Goal: Task Accomplishment & Management: Complete application form

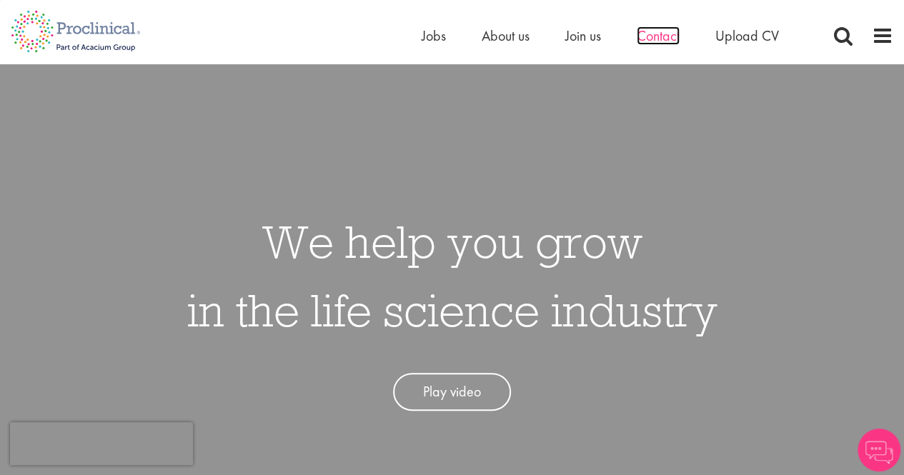
click at [661, 32] on span "Contact" at bounding box center [657, 35] width 43 height 19
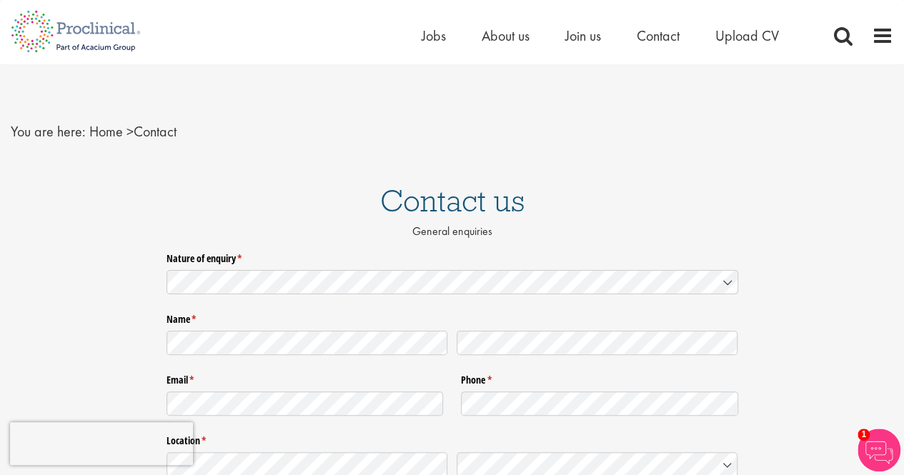
click at [471, 126] on nav "You are here: Home > Contact" at bounding box center [452, 131] width 882 height 35
click at [751, 32] on span "Upload CV" at bounding box center [747, 35] width 64 height 19
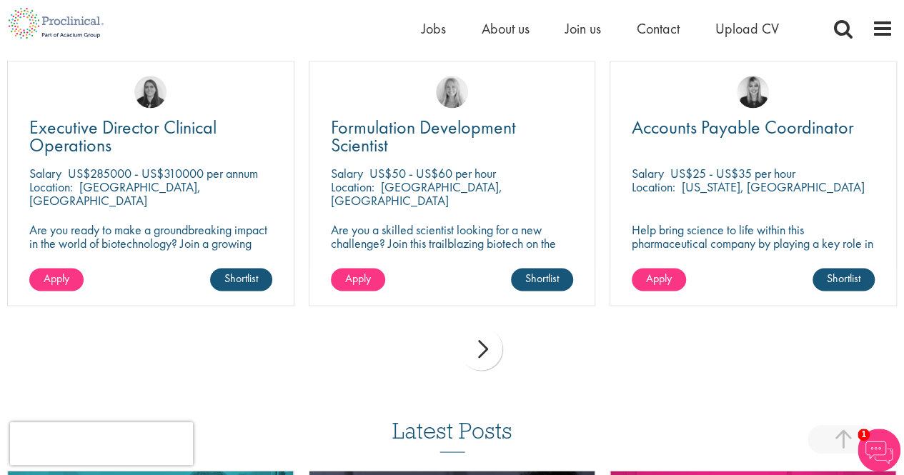
scroll to position [1029, 0]
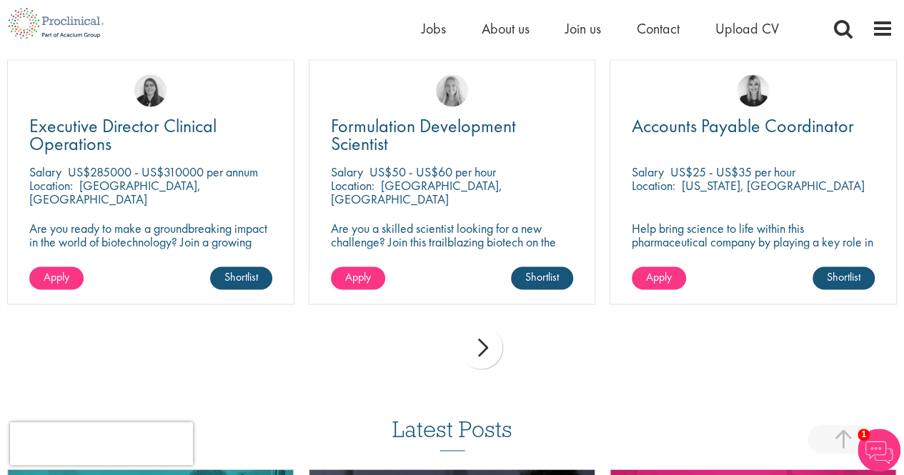
click at [476, 348] on div "next" at bounding box center [480, 347] width 43 height 43
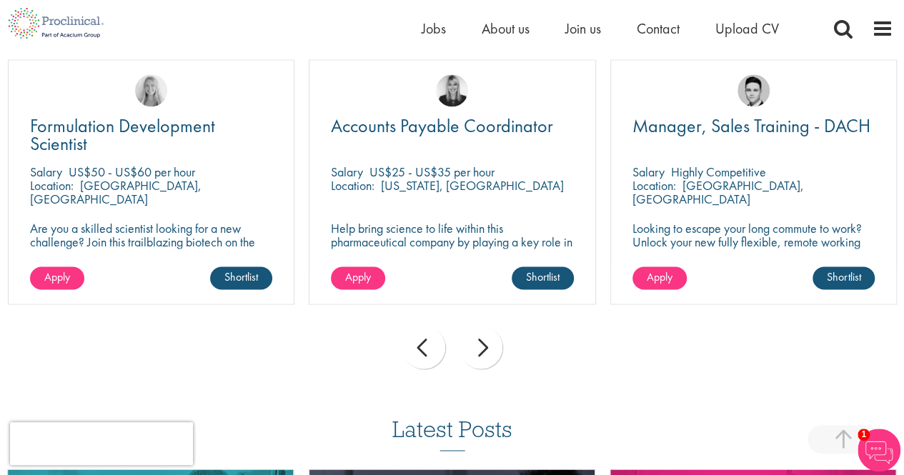
click at [476, 348] on div "next" at bounding box center [480, 347] width 43 height 43
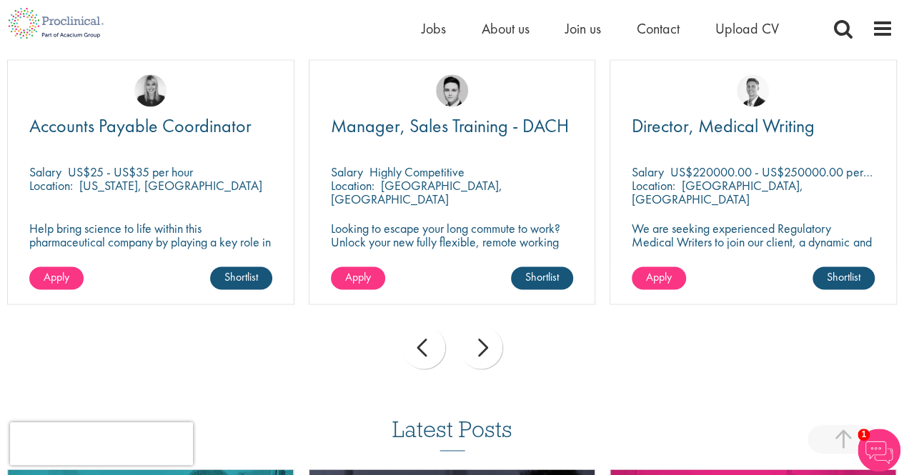
click at [476, 348] on div "next" at bounding box center [480, 347] width 43 height 43
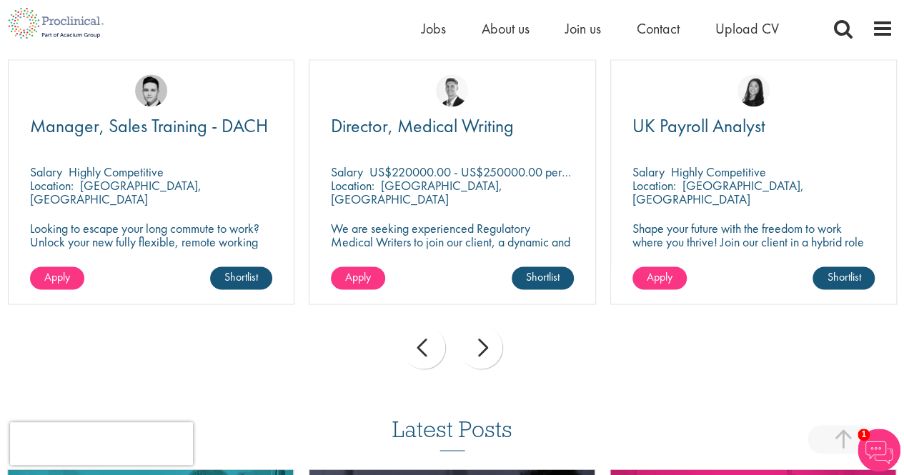
click at [476, 348] on div "next" at bounding box center [480, 347] width 43 height 43
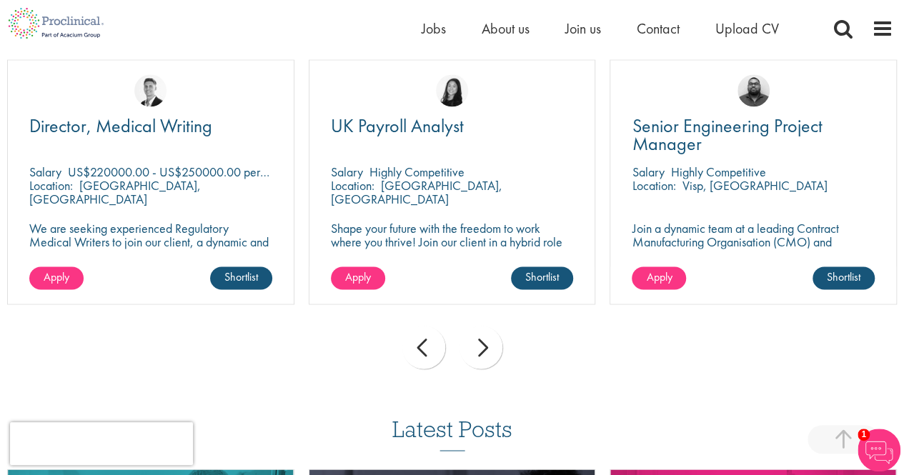
click at [476, 348] on div "next" at bounding box center [480, 347] width 43 height 43
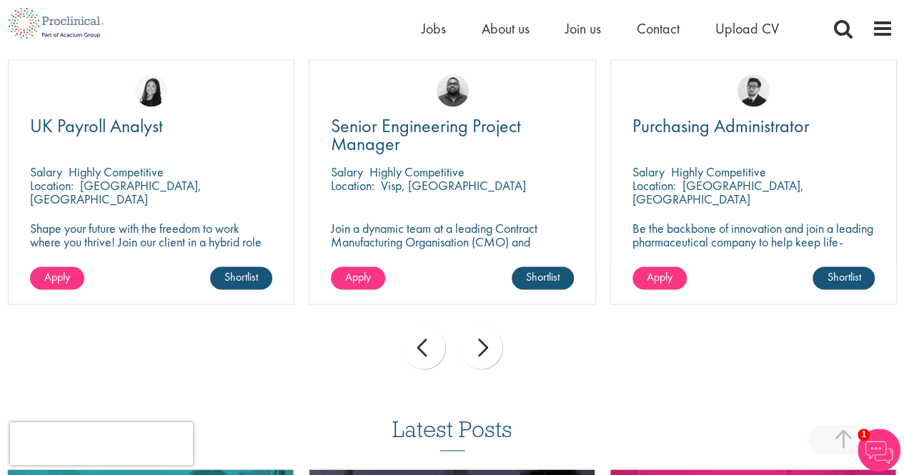
click at [476, 348] on div "next" at bounding box center [480, 347] width 43 height 43
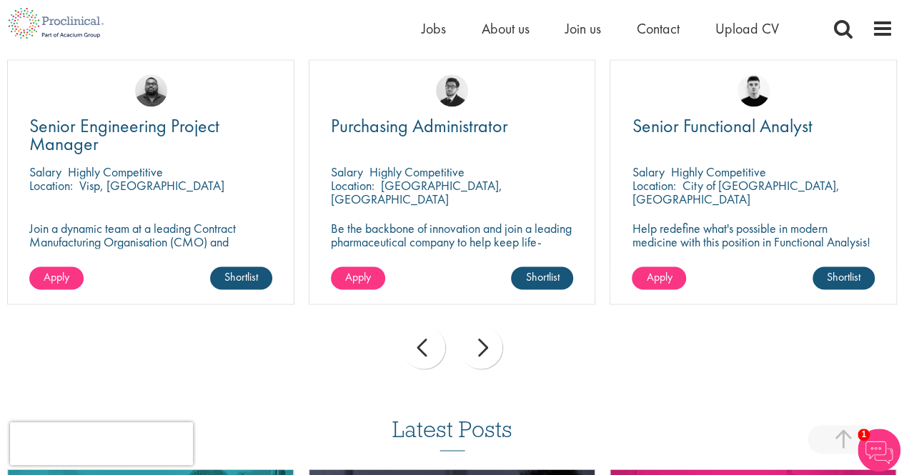
click at [476, 348] on div "next" at bounding box center [480, 347] width 43 height 43
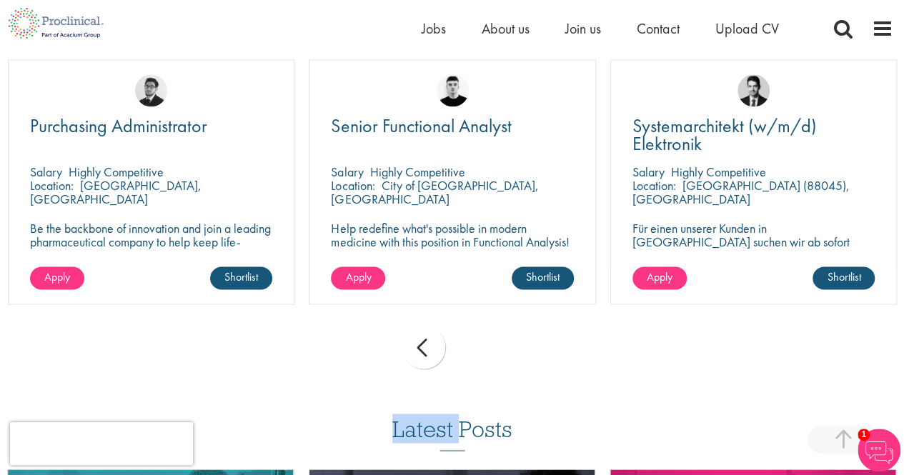
click at [476, 348] on div "prev next" at bounding box center [452, 350] width 904 height 62
click at [431, 355] on div "prev" at bounding box center [423, 347] width 43 height 43
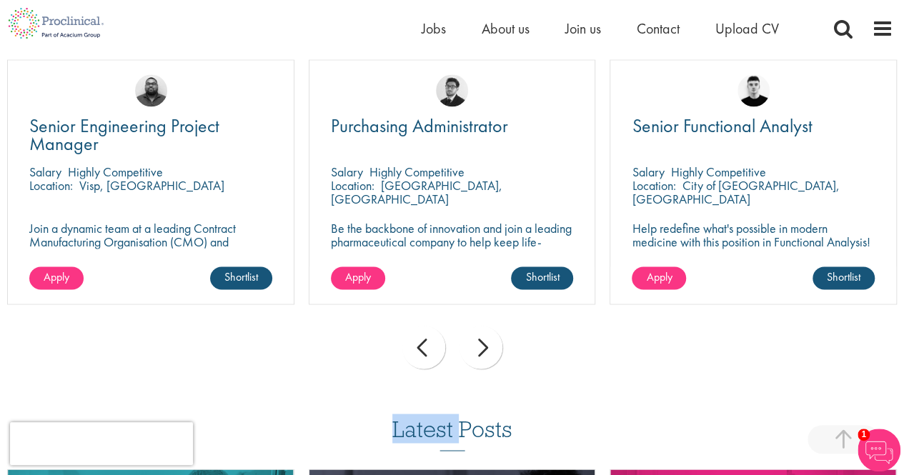
click at [429, 359] on div "prev" at bounding box center [423, 347] width 43 height 43
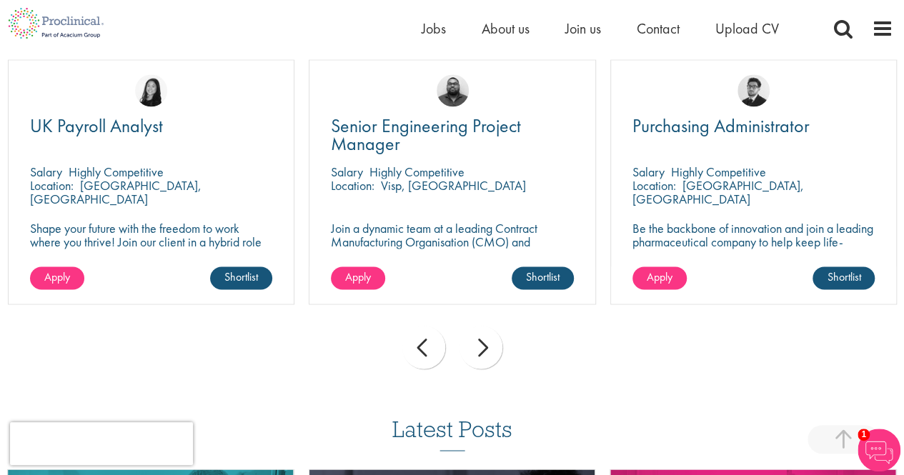
click at [470, 425] on h3 "Latest Posts" at bounding box center [452, 433] width 120 height 34
click at [421, 349] on div "prev" at bounding box center [423, 347] width 43 height 43
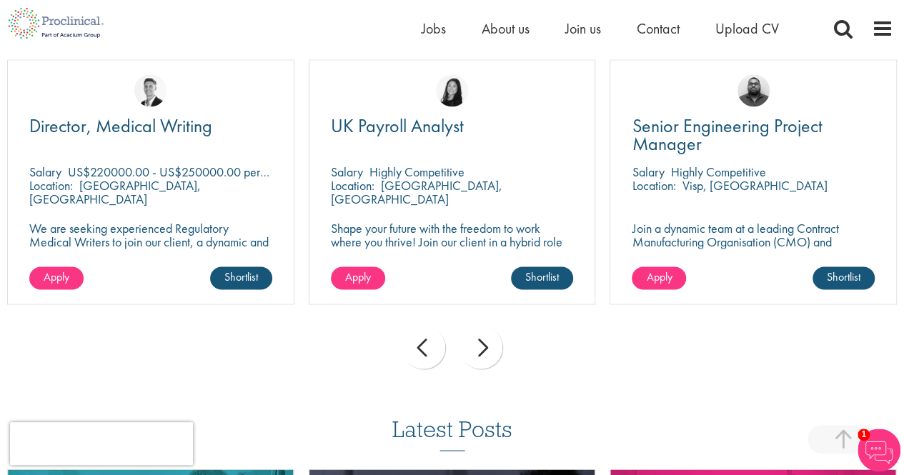
click at [421, 349] on div "prev" at bounding box center [423, 347] width 43 height 43
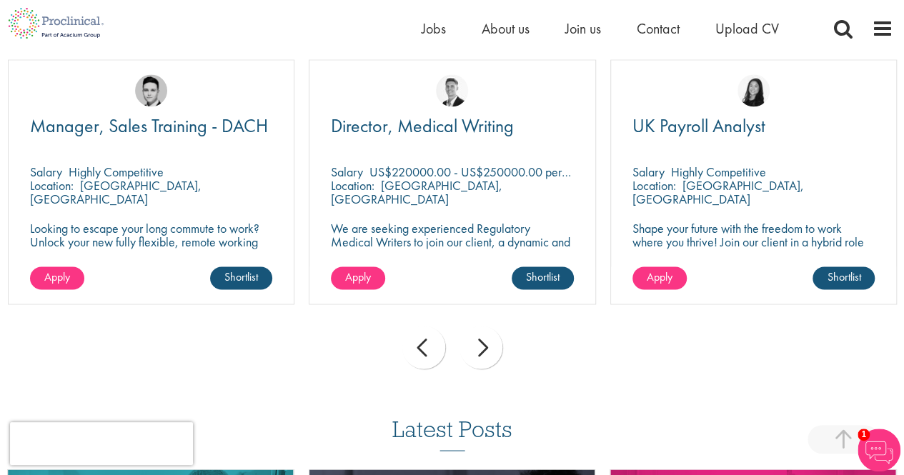
click at [421, 349] on div "prev" at bounding box center [423, 347] width 43 height 43
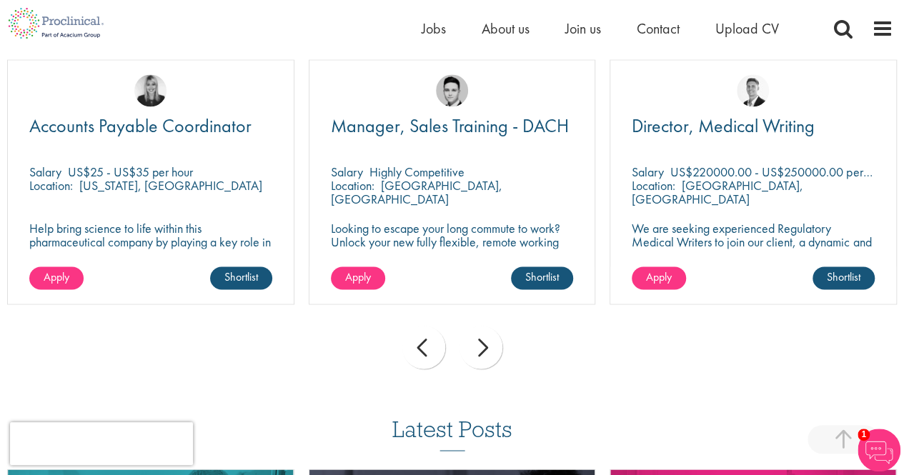
click at [421, 349] on div "prev" at bounding box center [423, 347] width 43 height 43
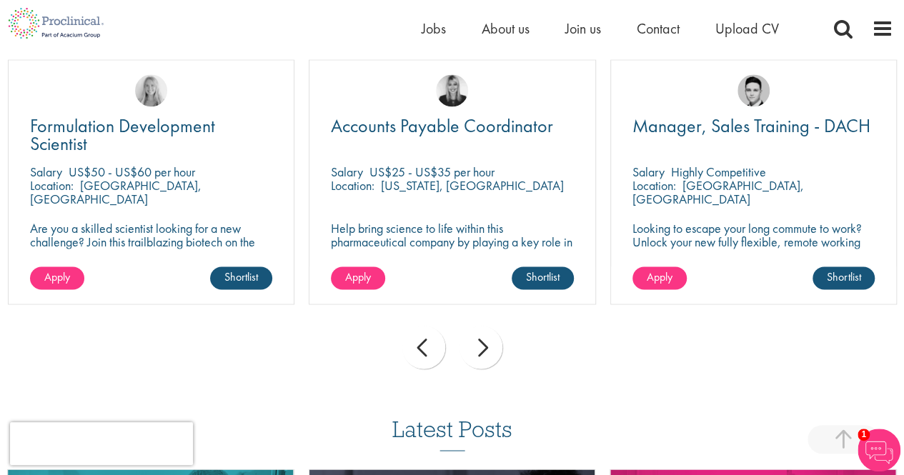
click at [421, 349] on div "prev" at bounding box center [423, 347] width 43 height 43
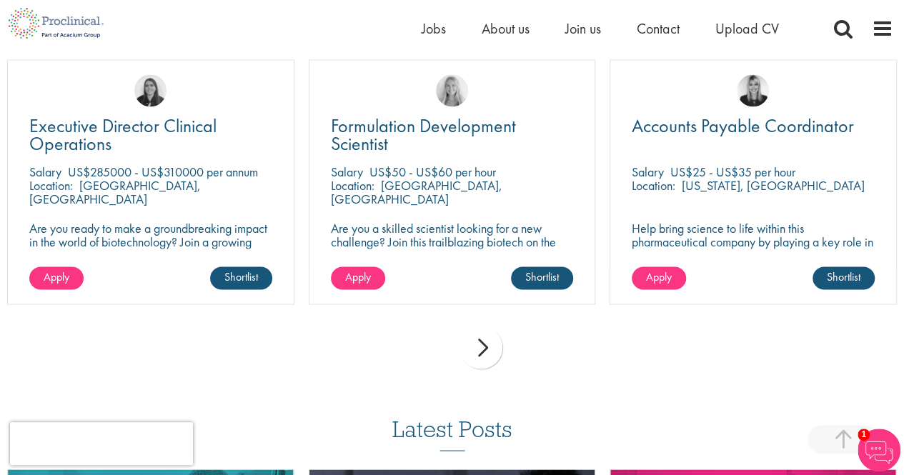
click at [421, 351] on div "prev next" at bounding box center [452, 350] width 904 height 62
click at [469, 351] on div "next" at bounding box center [480, 347] width 43 height 43
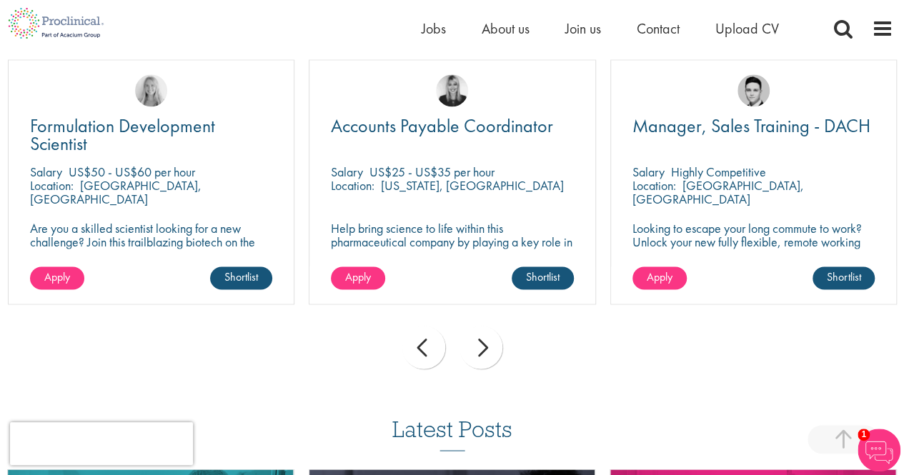
click at [469, 351] on div "next" at bounding box center [480, 347] width 43 height 43
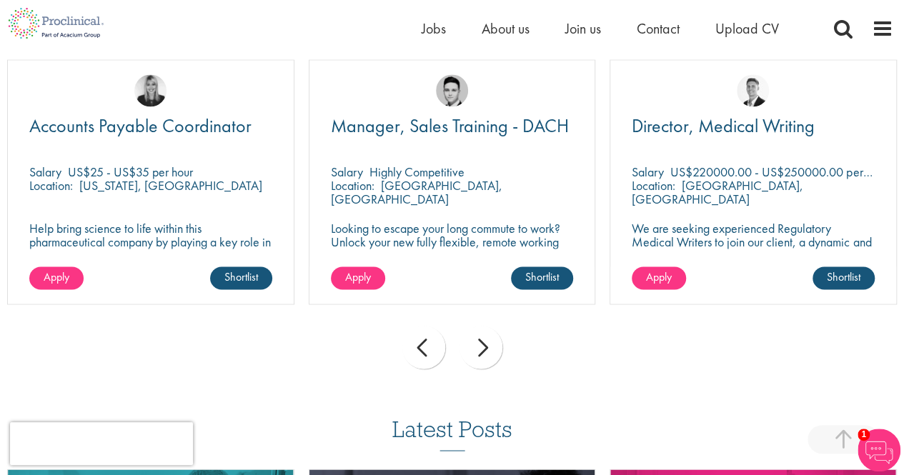
click at [469, 351] on div "next" at bounding box center [480, 347] width 43 height 43
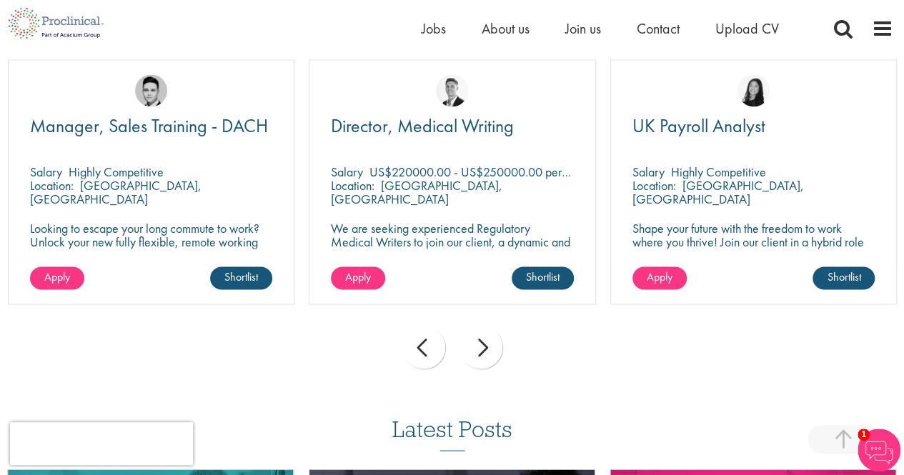
click at [469, 351] on div "next" at bounding box center [480, 347] width 43 height 43
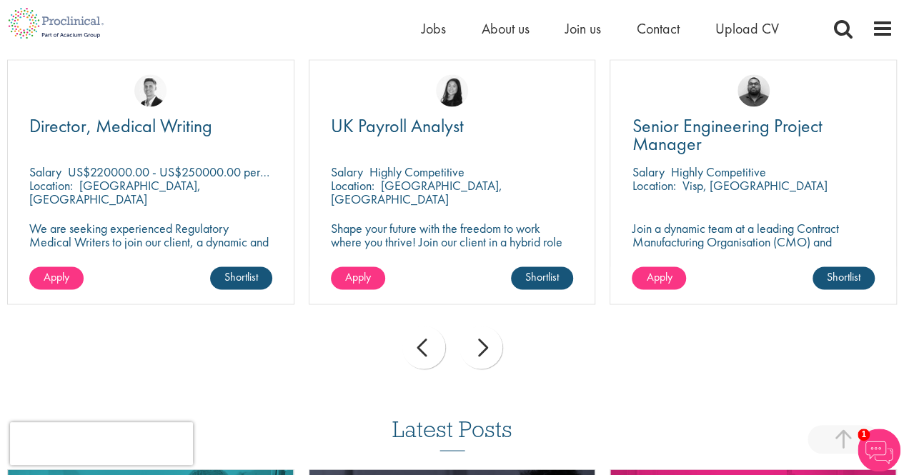
click at [469, 351] on div "next" at bounding box center [480, 347] width 43 height 43
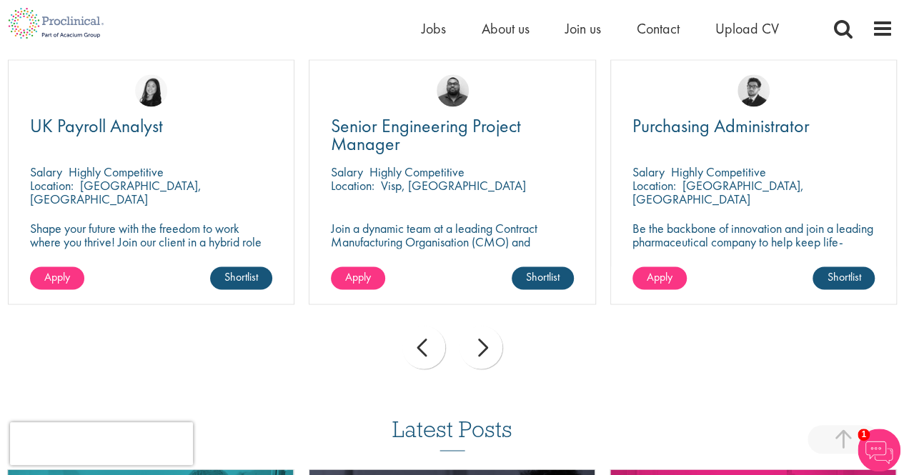
click at [469, 351] on div "next" at bounding box center [480, 347] width 43 height 43
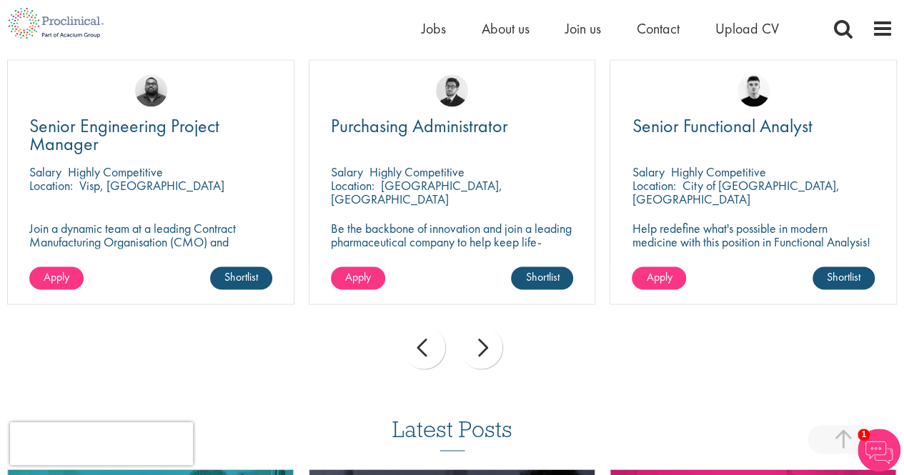
click at [469, 351] on div "next" at bounding box center [480, 347] width 43 height 43
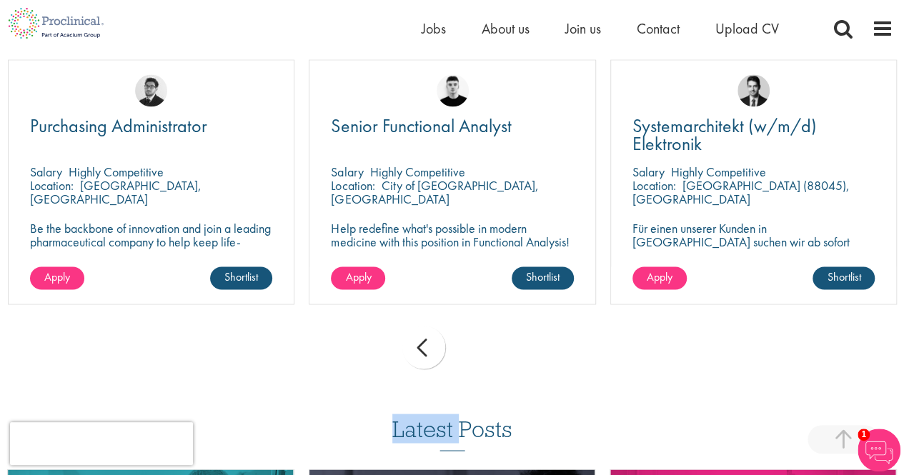
click at [469, 351] on div "prev next" at bounding box center [452, 350] width 904 height 62
